Goal: Transaction & Acquisition: Download file/media

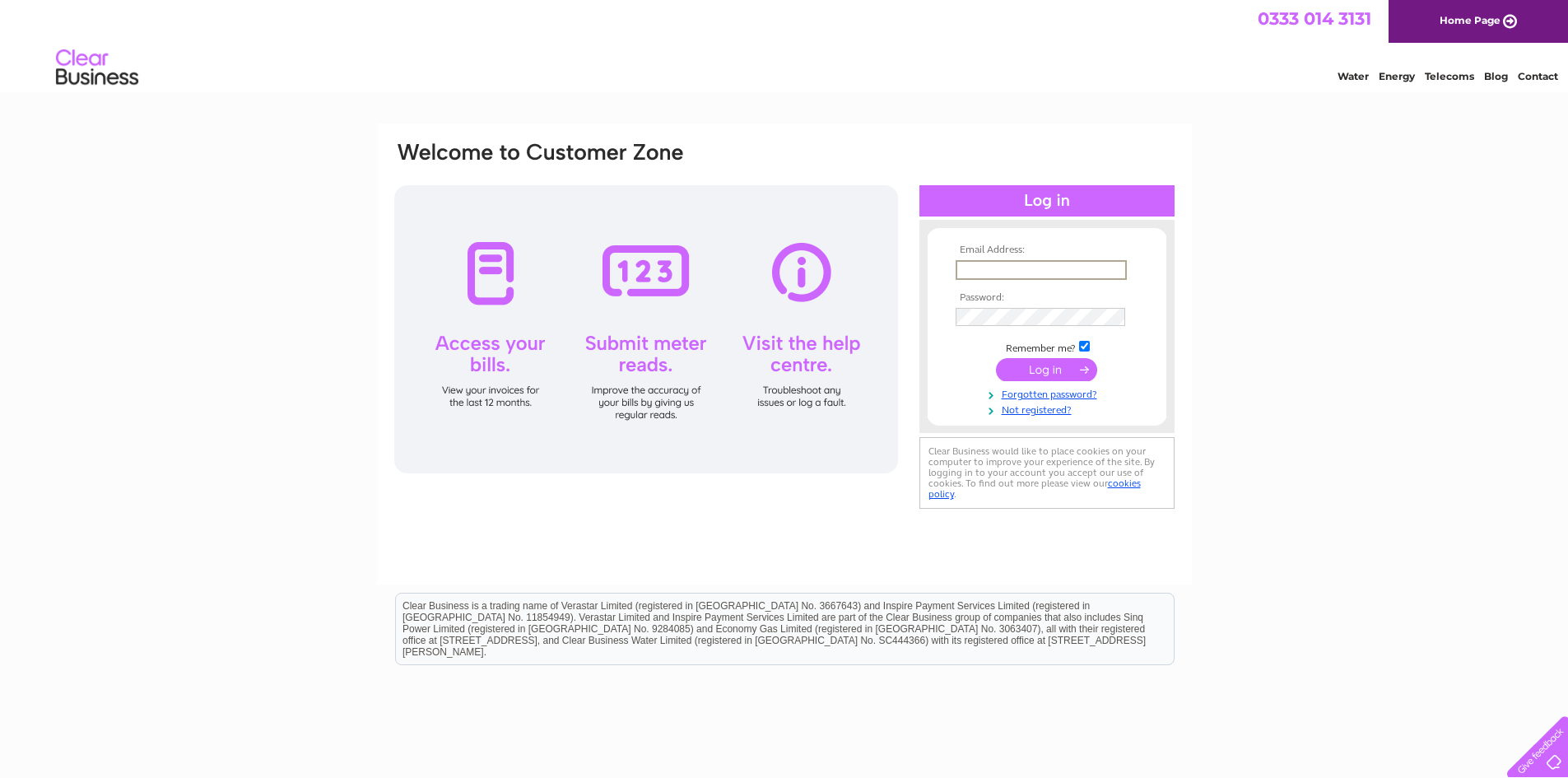
click at [971, 270] on input "text" at bounding box center [1041, 270] width 171 height 19
type input "[EMAIL_ADDRESS][DOMAIN_NAME]"
click at [996, 358] on input "submit" at bounding box center [1046, 369] width 101 height 23
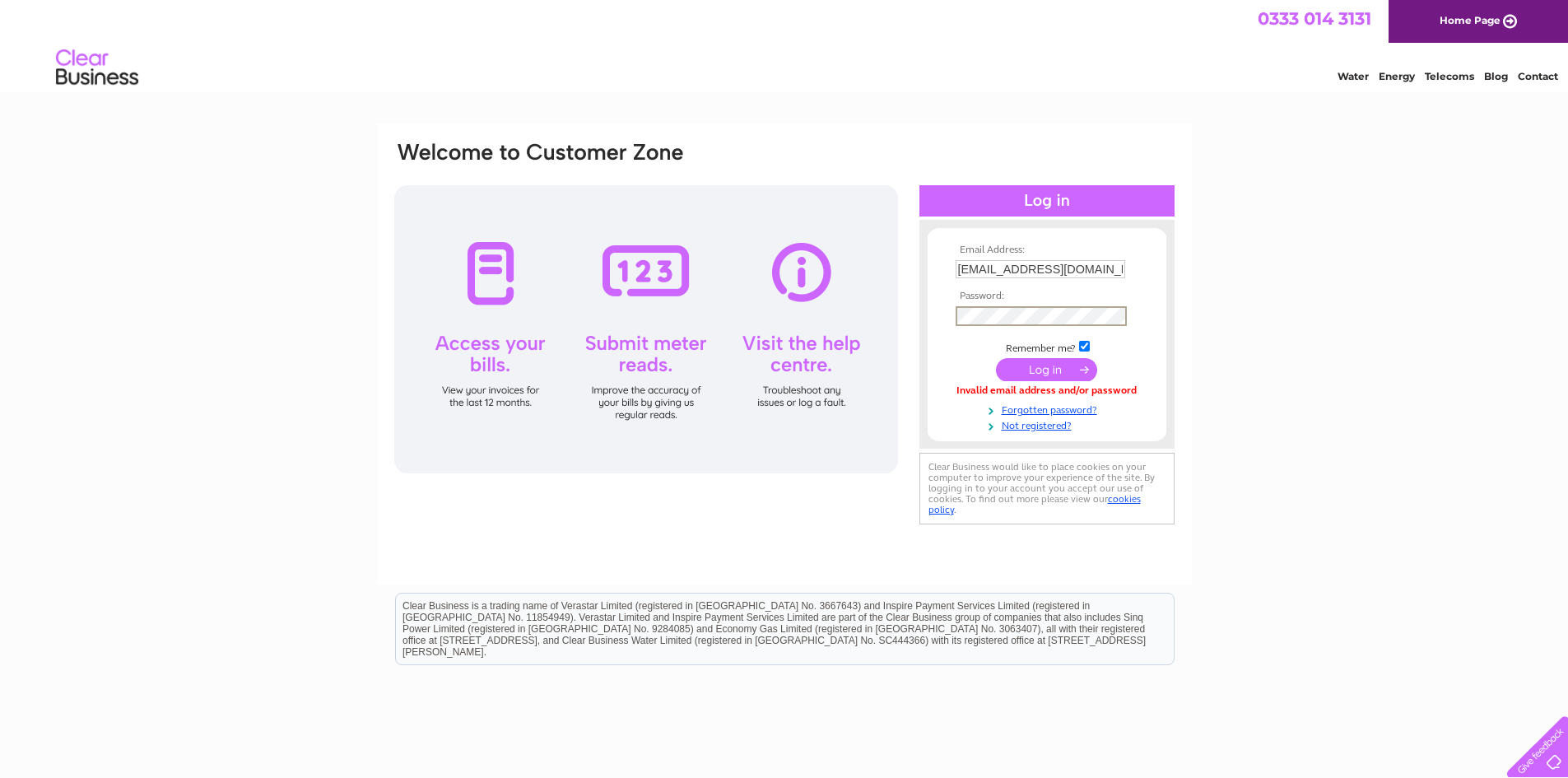
click at [996, 358] on input "submit" at bounding box center [1046, 369] width 101 height 23
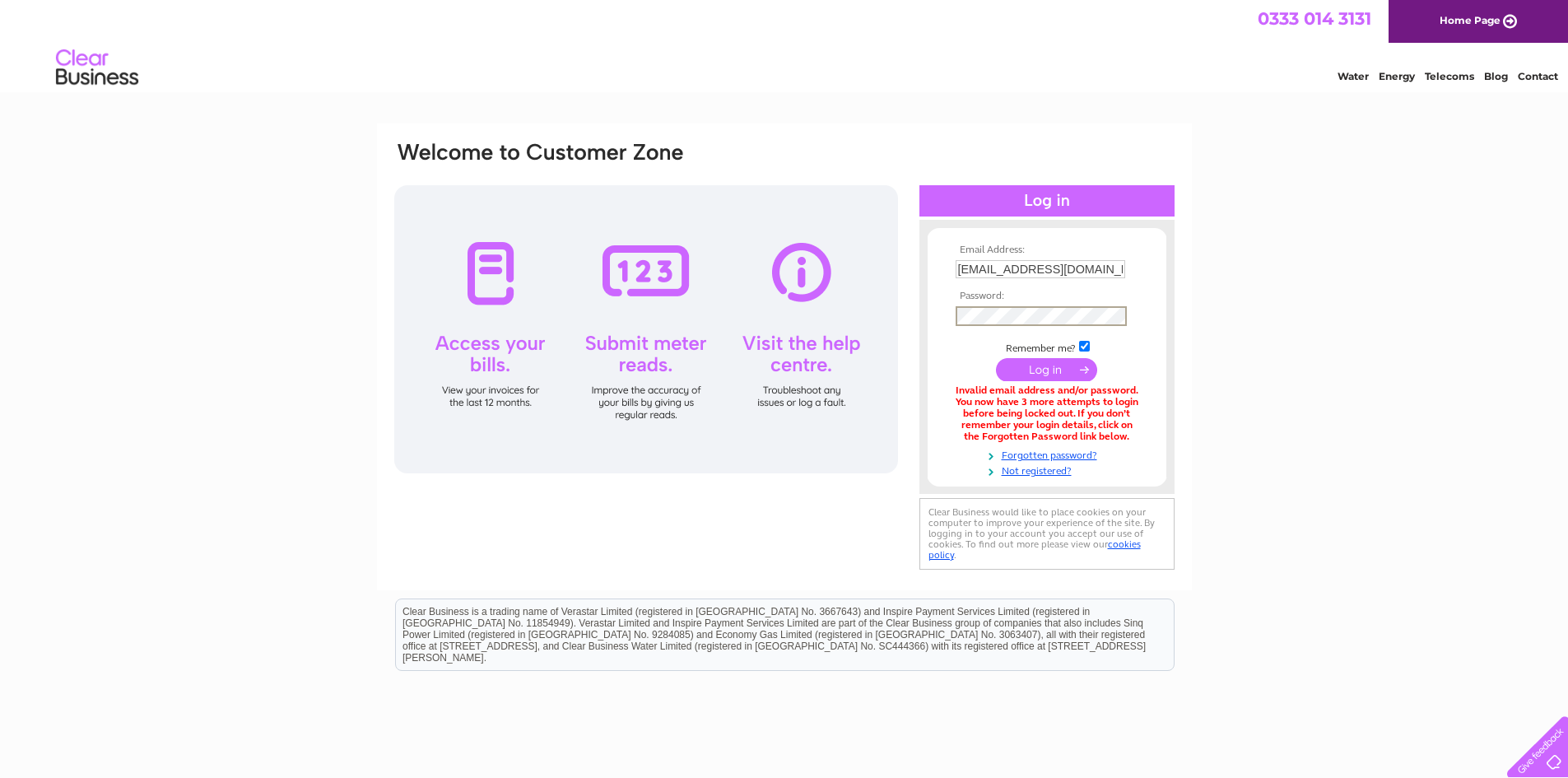
click at [996, 358] on input "submit" at bounding box center [1046, 369] width 101 height 23
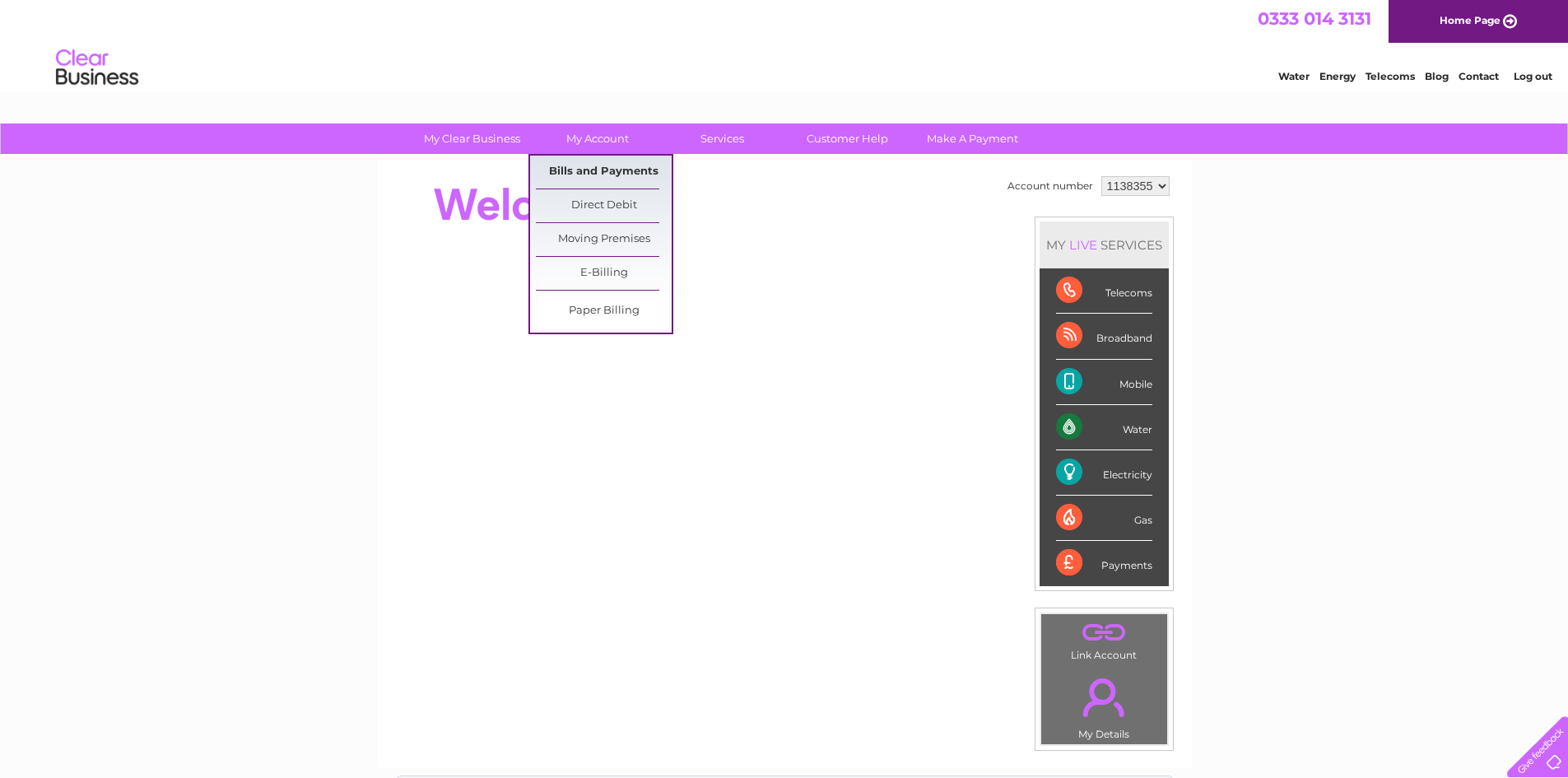
click at [584, 168] on link "Bills and Payments" at bounding box center [604, 172] width 136 height 33
click at [621, 177] on link "Bills and Payments" at bounding box center [604, 172] width 136 height 33
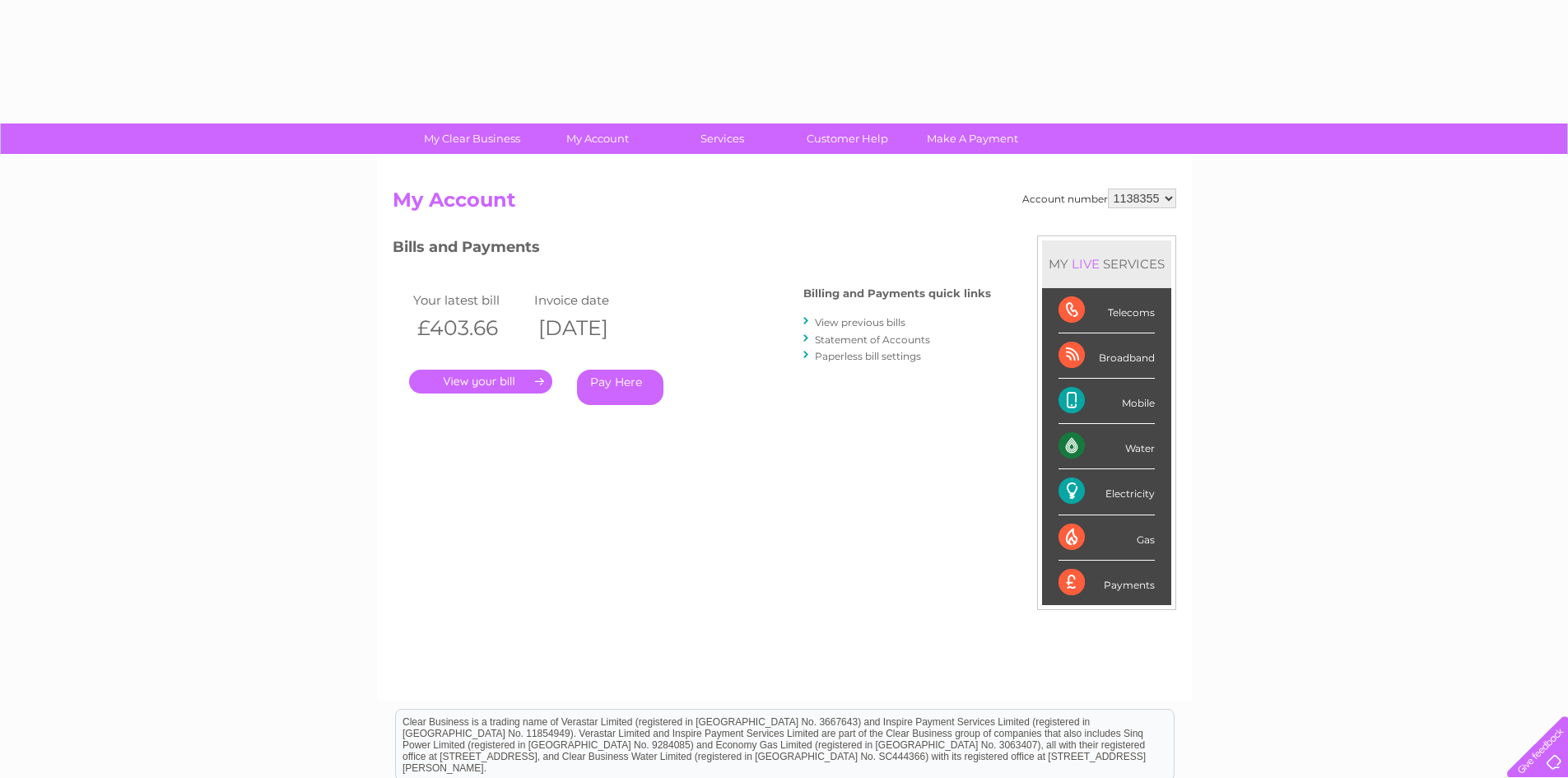
click at [518, 381] on link "." at bounding box center [480, 381] width 144 height 24
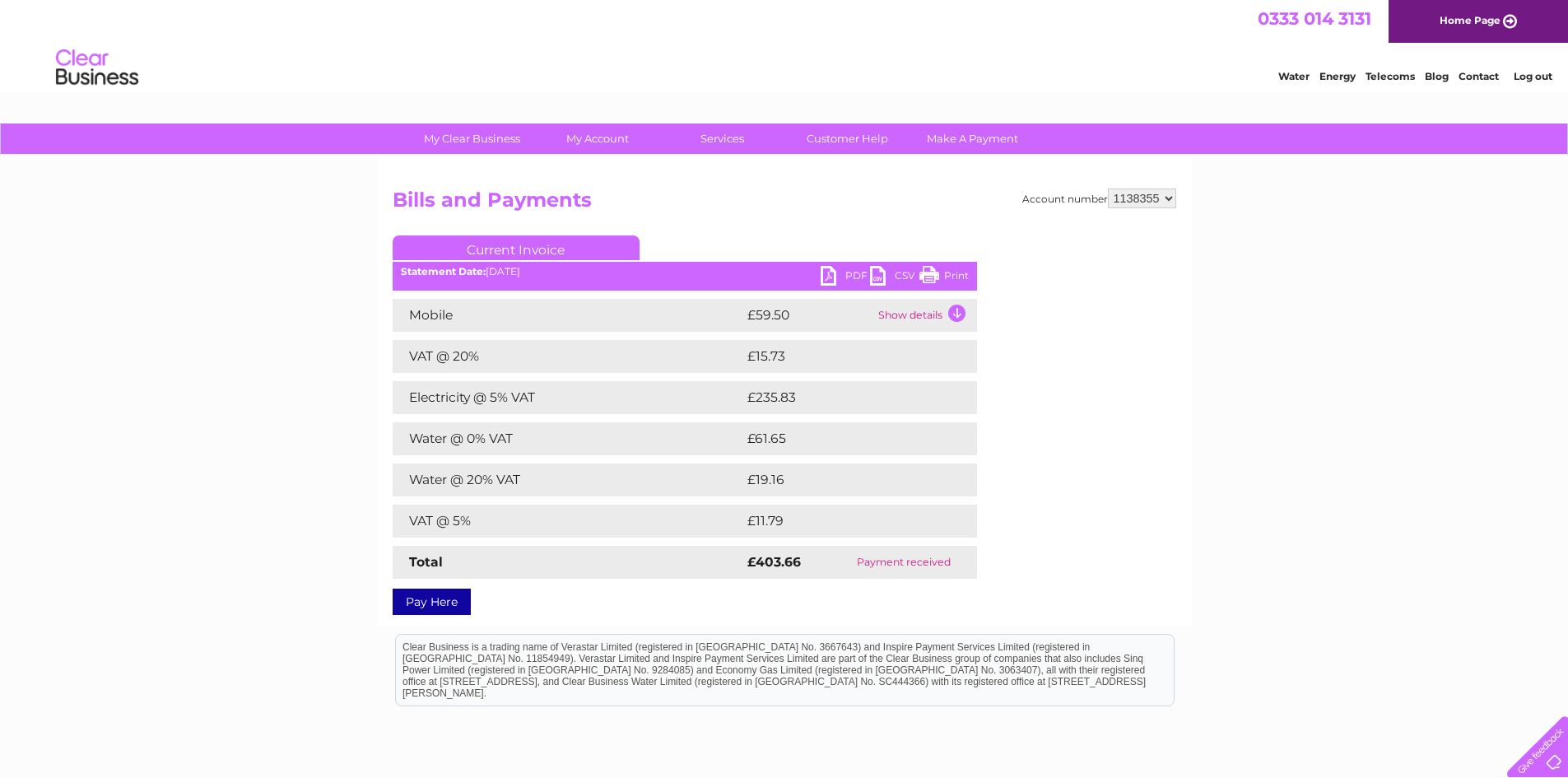
click at [874, 282] on link "CSV" at bounding box center [895, 278] width 49 height 24
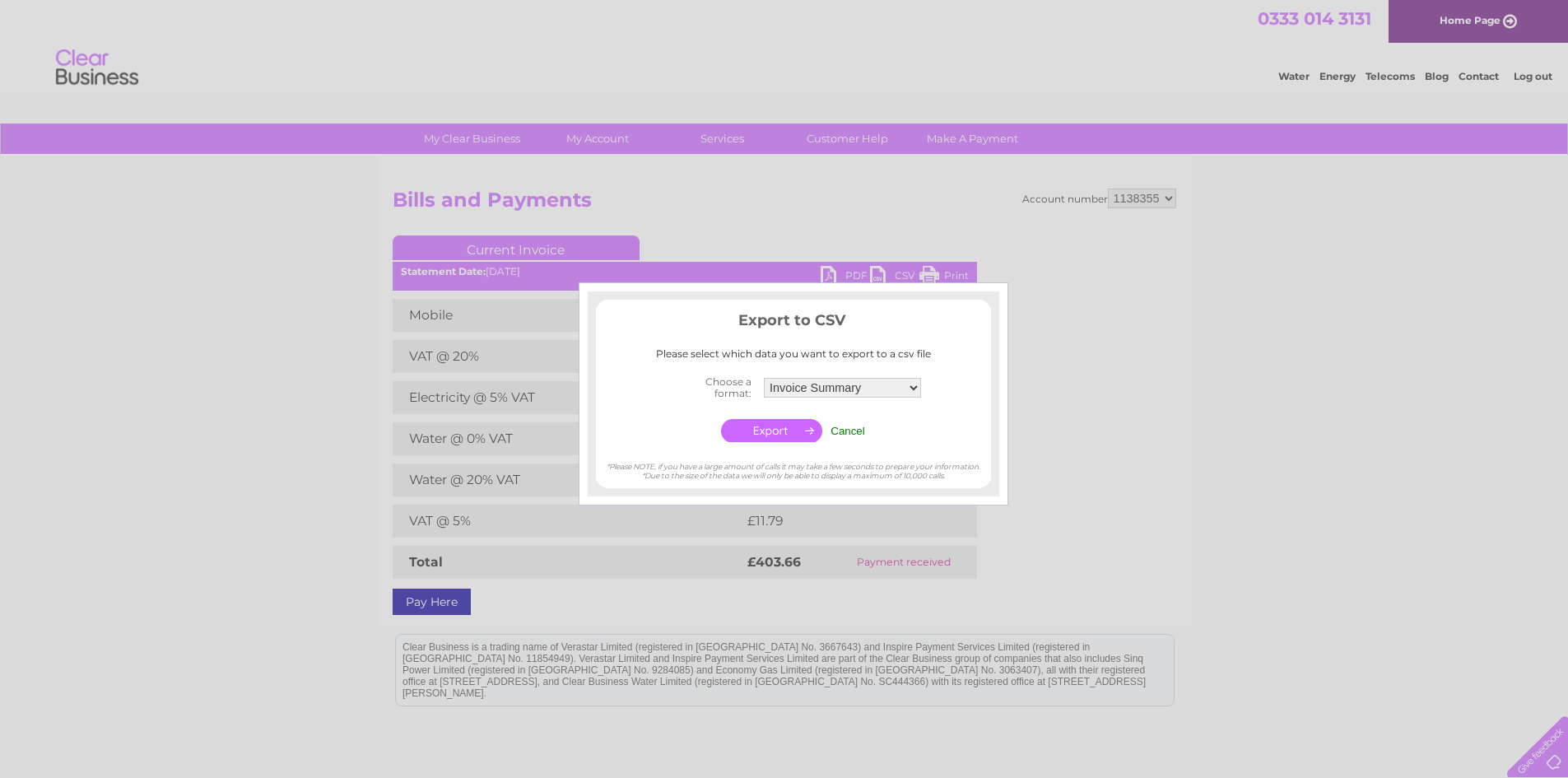
click at [782, 430] on input "button" at bounding box center [771, 430] width 101 height 23
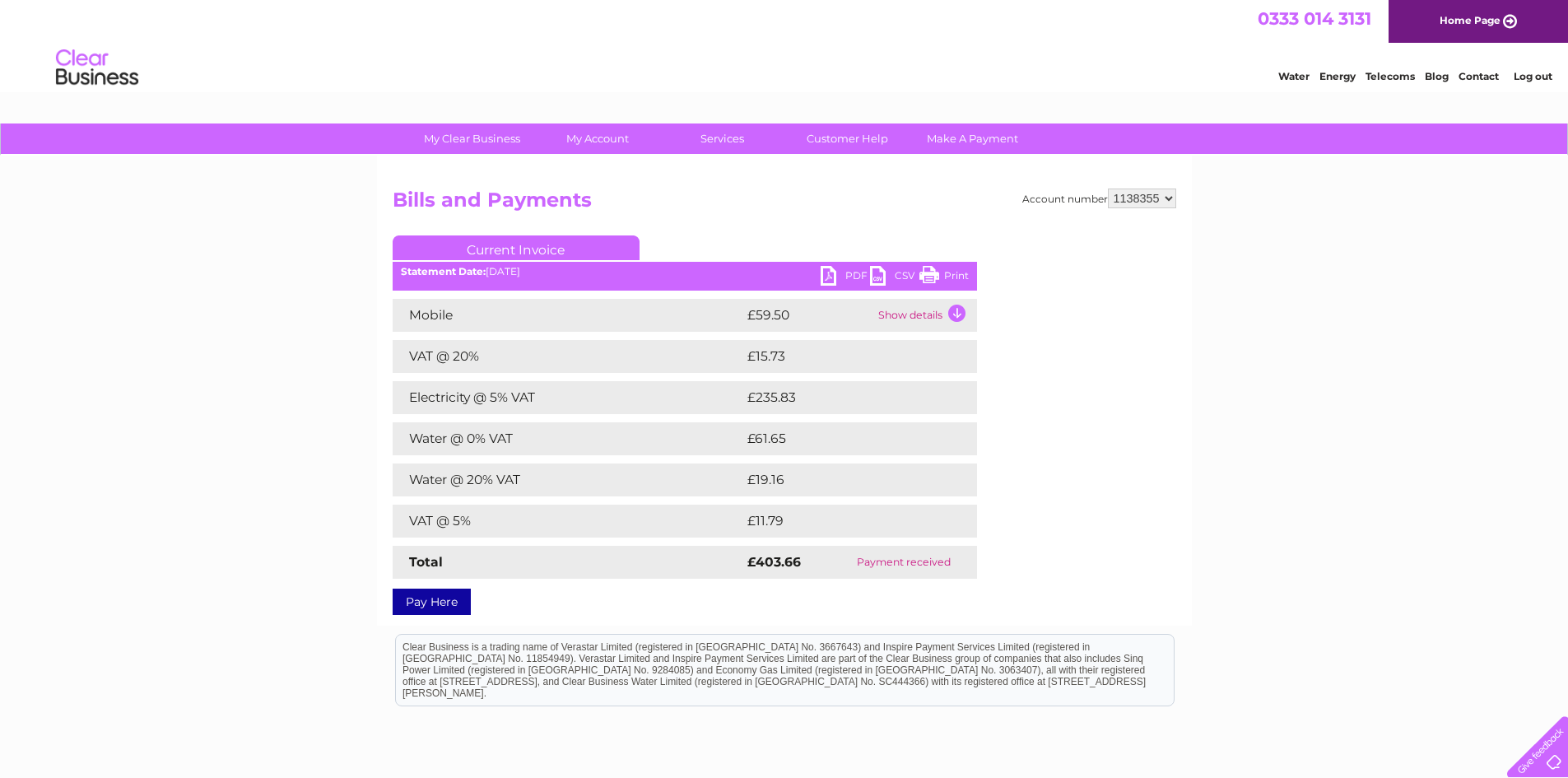
click at [827, 281] on link "PDF" at bounding box center [845, 278] width 49 height 24
